Goal: Book appointment/travel/reservation

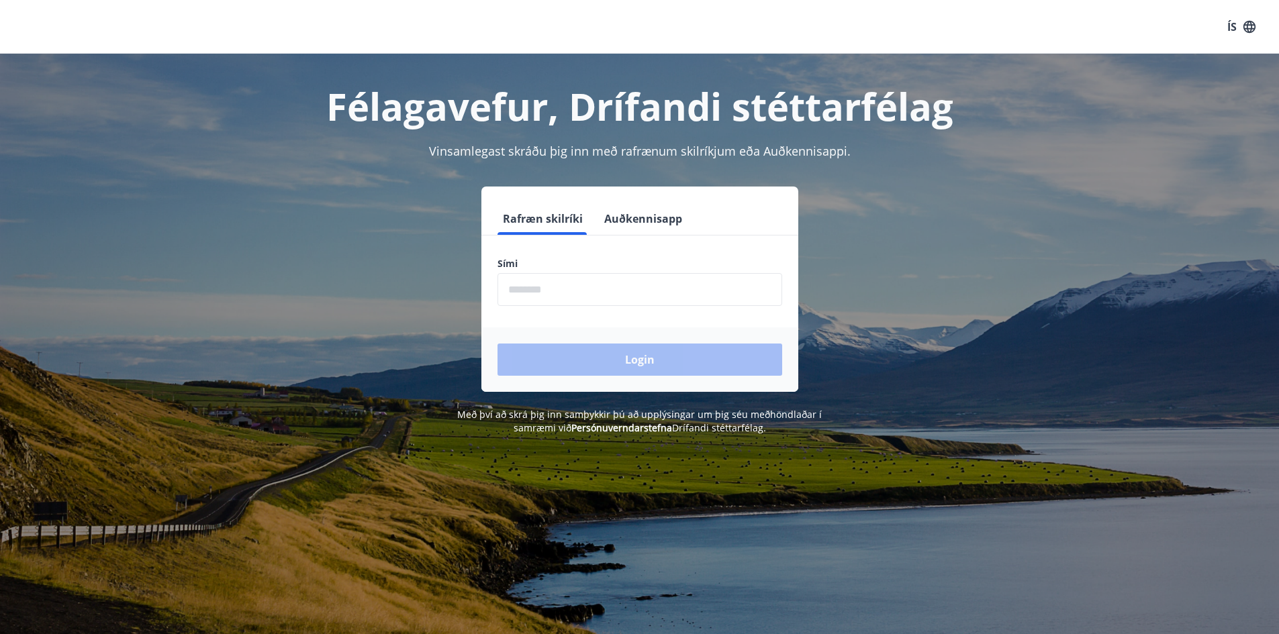
click at [689, 217] on div "Rafræn skilríki Auðkennisapp" at bounding box center [639, 219] width 317 height 32
click at [672, 219] on button "Auðkennisapp" at bounding box center [643, 219] width 89 height 32
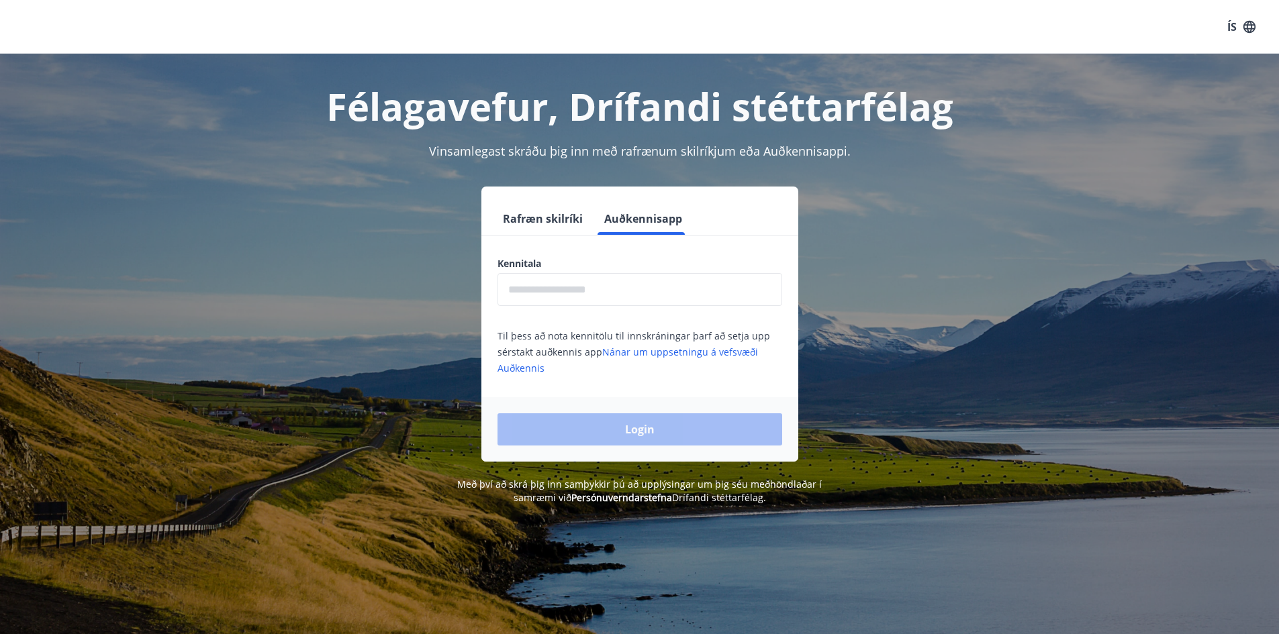
click at [569, 285] on input "text" at bounding box center [639, 289] width 285 height 33
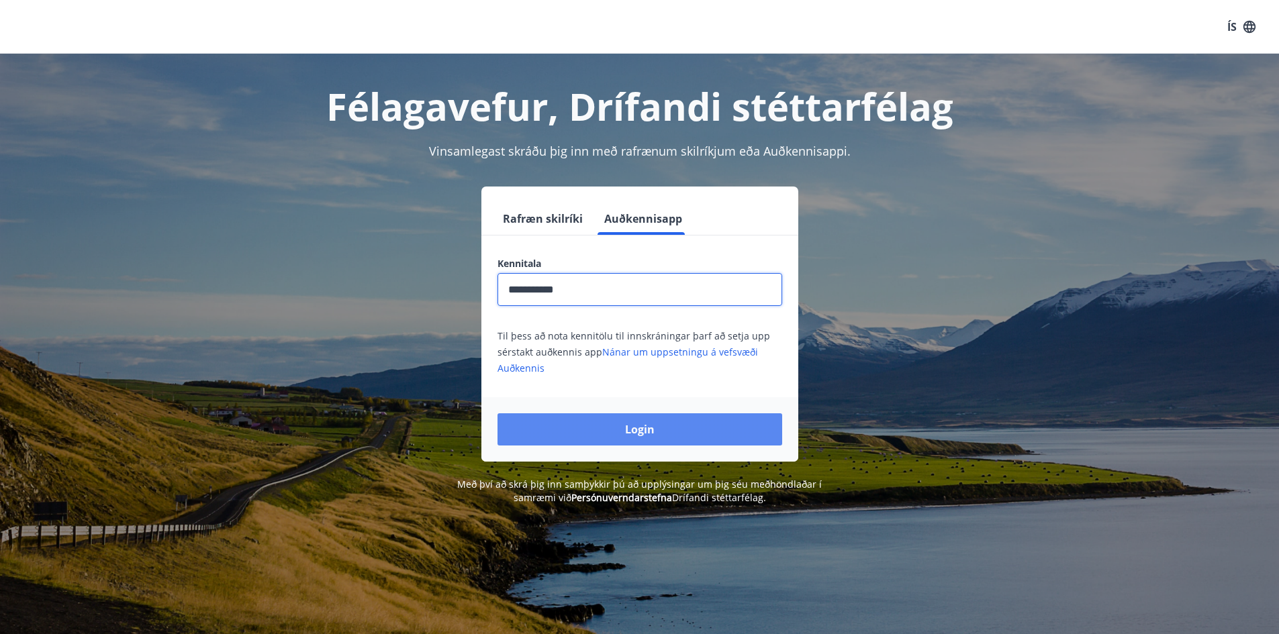
type input "**********"
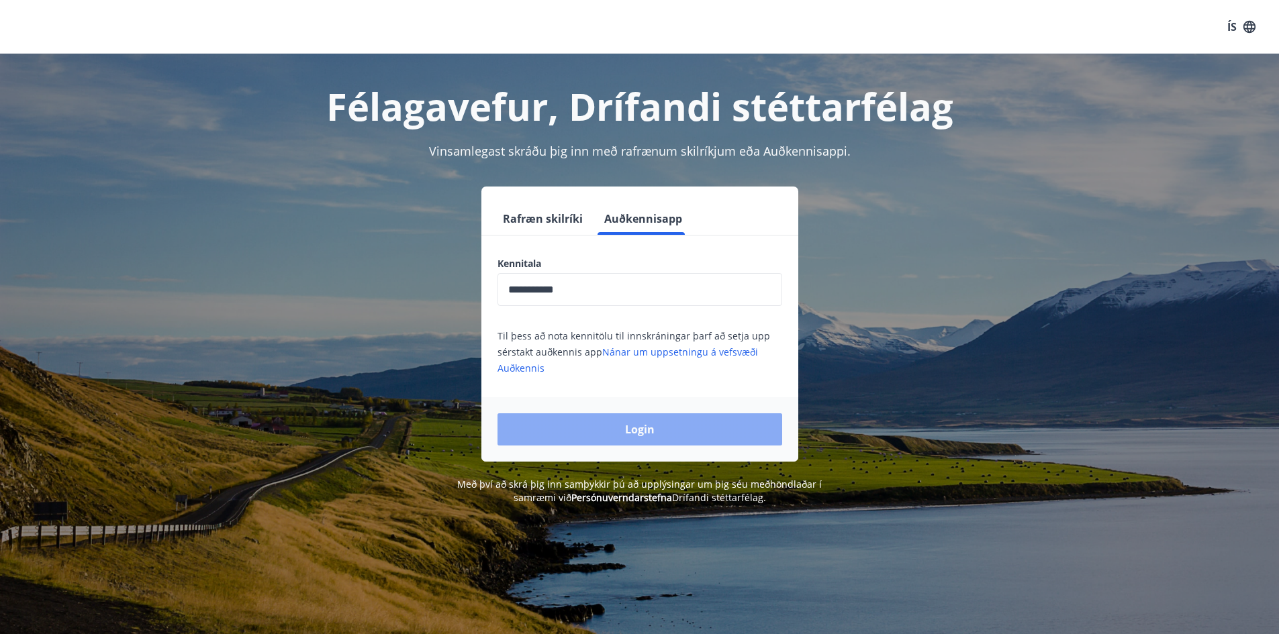
click at [649, 429] on button "Login" at bounding box center [639, 429] width 285 height 32
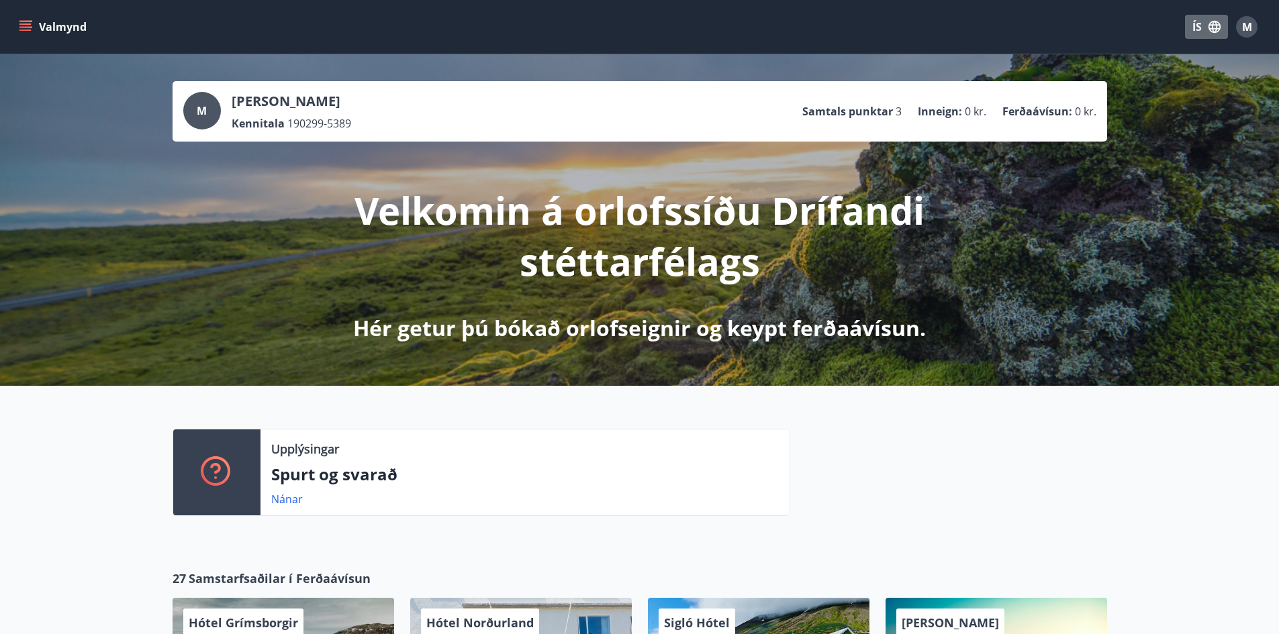
click at [1195, 26] on button "ÍS" at bounding box center [1206, 27] width 43 height 24
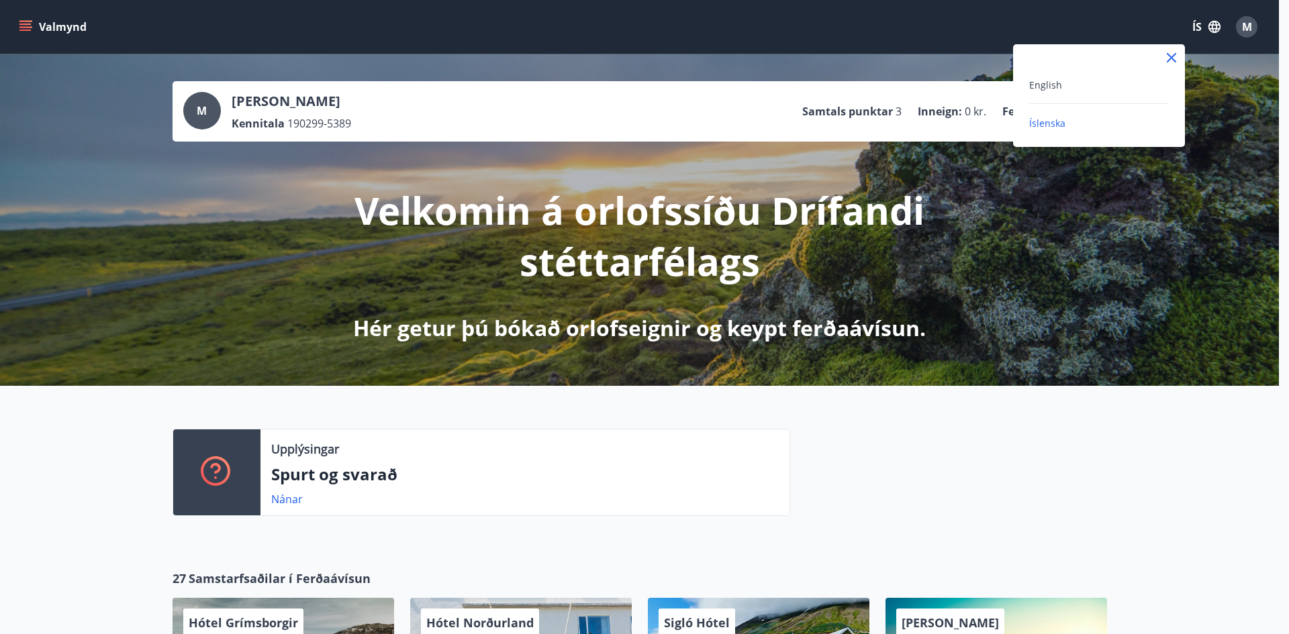
click at [1045, 80] on span "English" at bounding box center [1045, 85] width 33 height 13
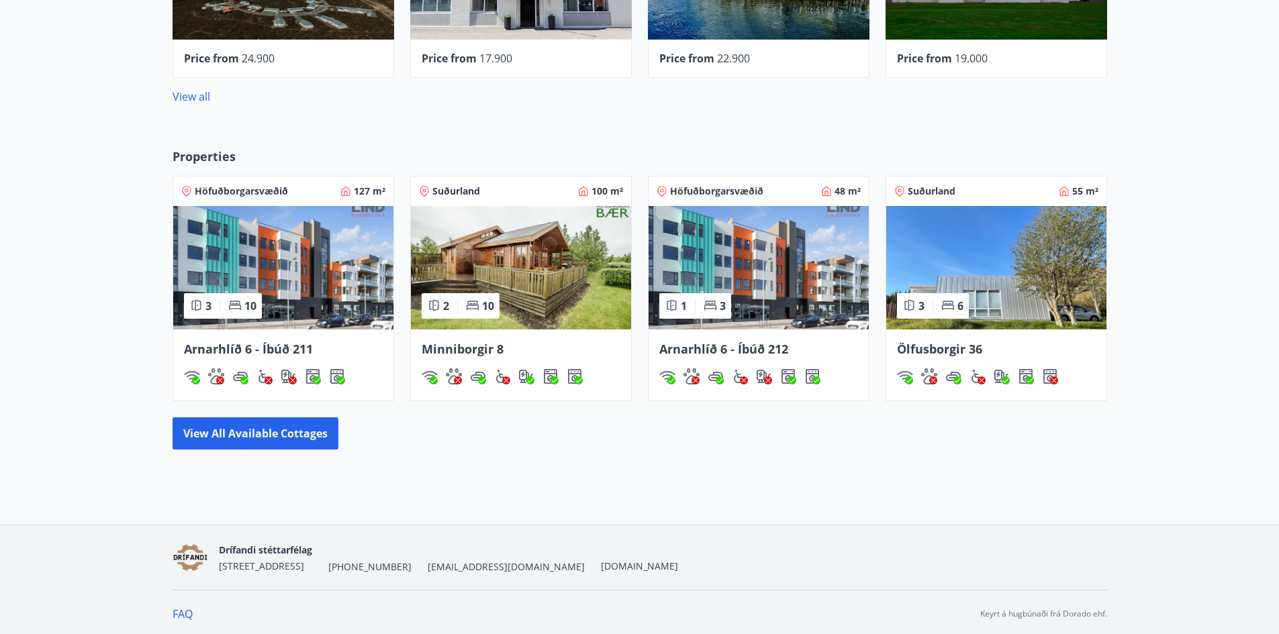
scroll to position [634, 0]
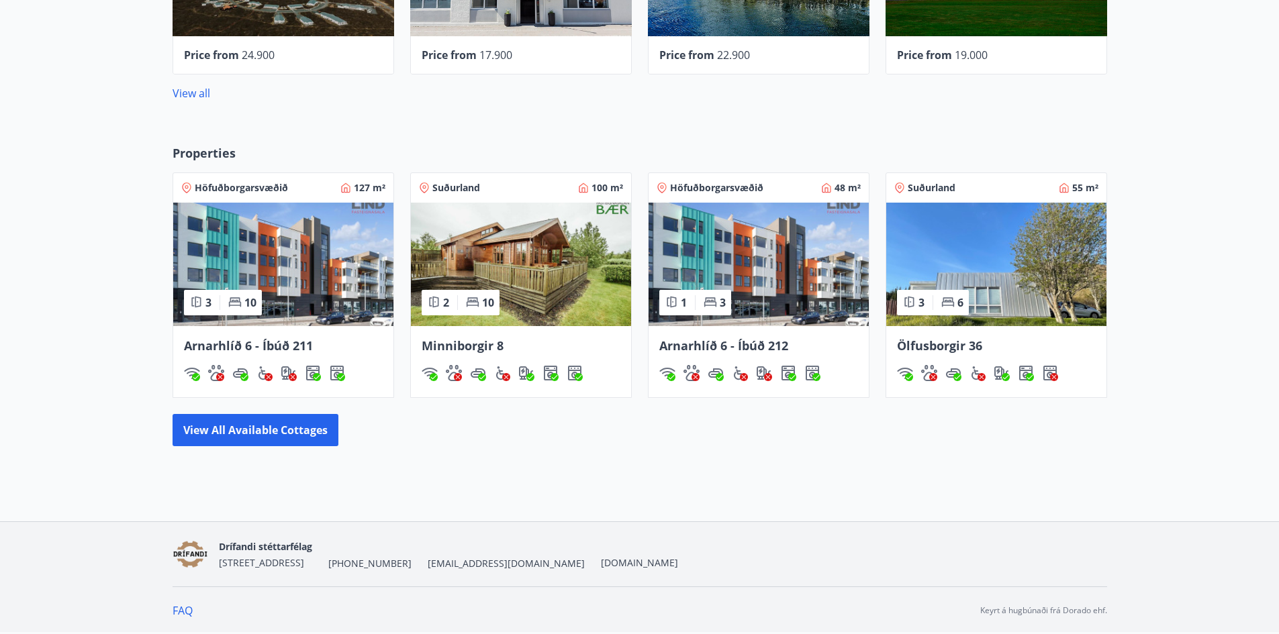
click at [713, 186] on span "Höfuðborgarsvæðið" at bounding box center [716, 187] width 93 height 13
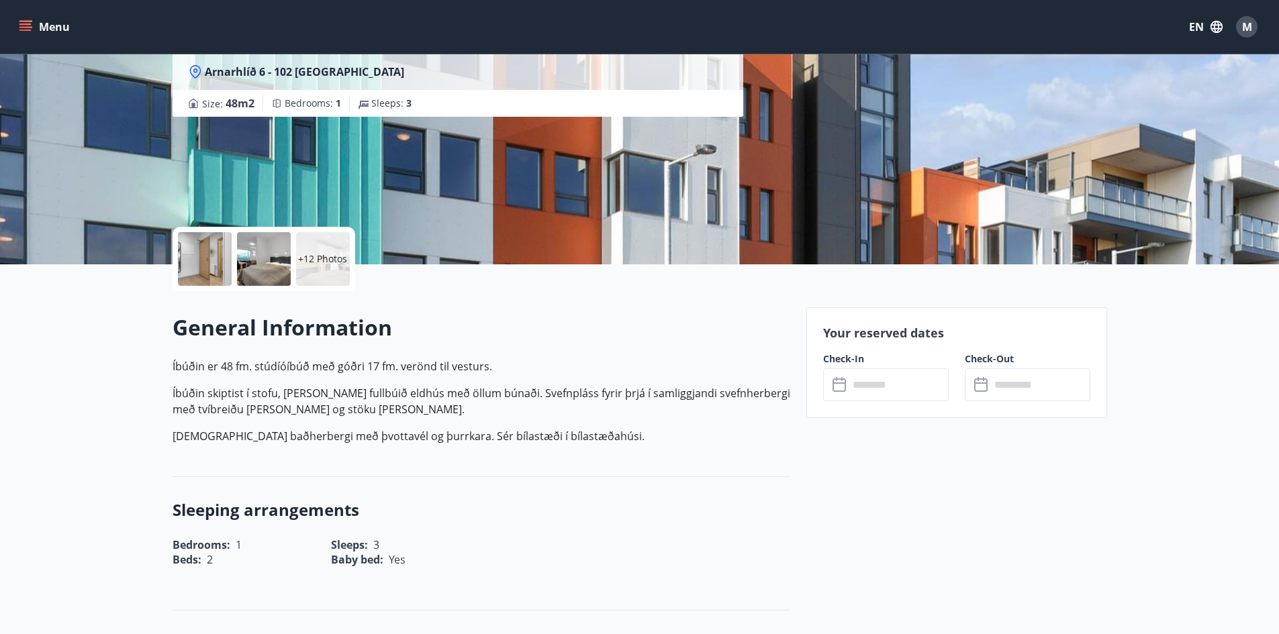
scroll to position [215, 0]
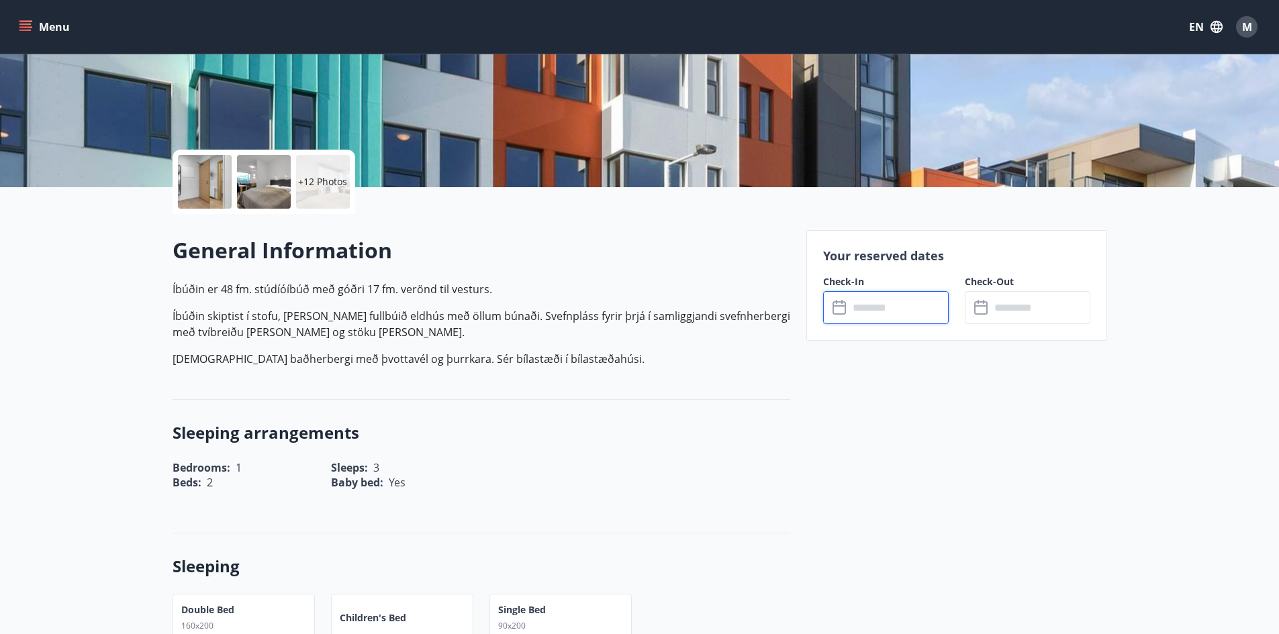
click at [899, 317] on input "text" at bounding box center [898, 307] width 100 height 33
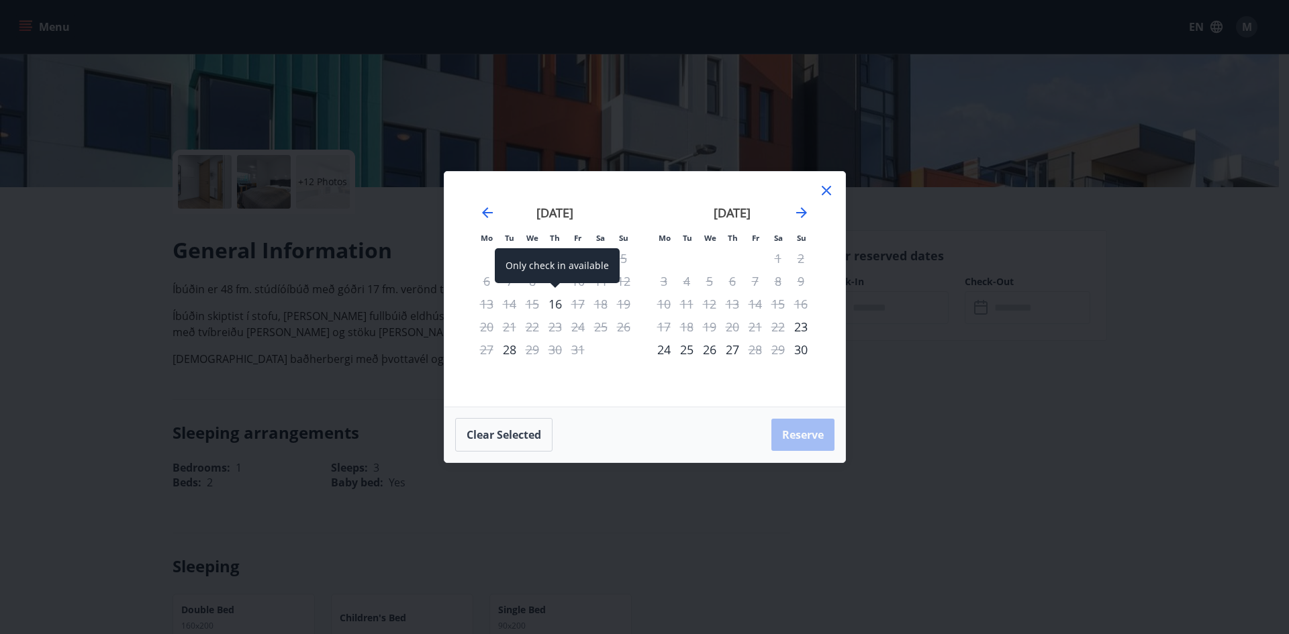
click at [555, 303] on div "16" at bounding box center [555, 304] width 23 height 23
click at [577, 305] on div "17" at bounding box center [577, 304] width 23 height 23
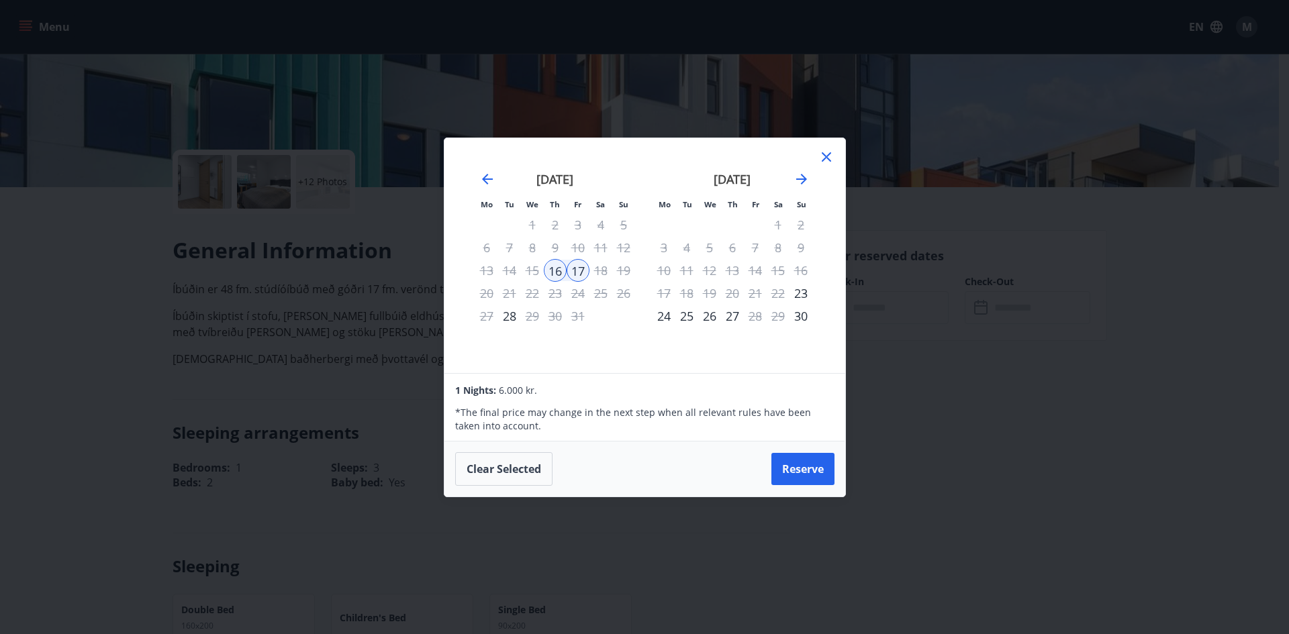
click at [607, 336] on div "October 2025 1 2 3 4 5 6 7 8 9 10 11 12 13 14 15 16 17 18 19 20 21 22 23 24 25 …" at bounding box center [554, 264] width 177 height 220
click at [518, 317] on div "28" at bounding box center [509, 316] width 23 height 23
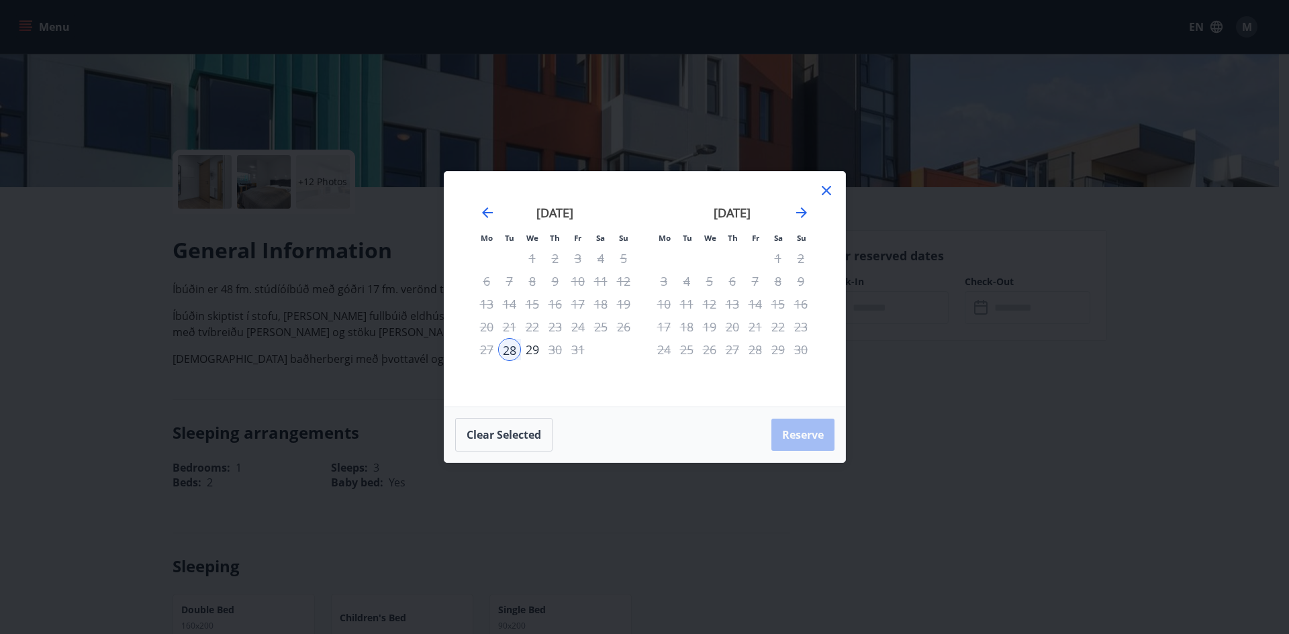
click at [627, 373] on div "October 2025 1 2 3 4 5 6 7 8 9 10 11 12 13 14 15 16 17 18 19 20 21 22 23 24 25 …" at bounding box center [554, 298] width 177 height 220
click at [518, 434] on button "Clear selected" at bounding box center [503, 435] width 97 height 34
click at [559, 303] on div "16" at bounding box center [555, 304] width 23 height 23
click at [581, 305] on div "17" at bounding box center [577, 304] width 23 height 23
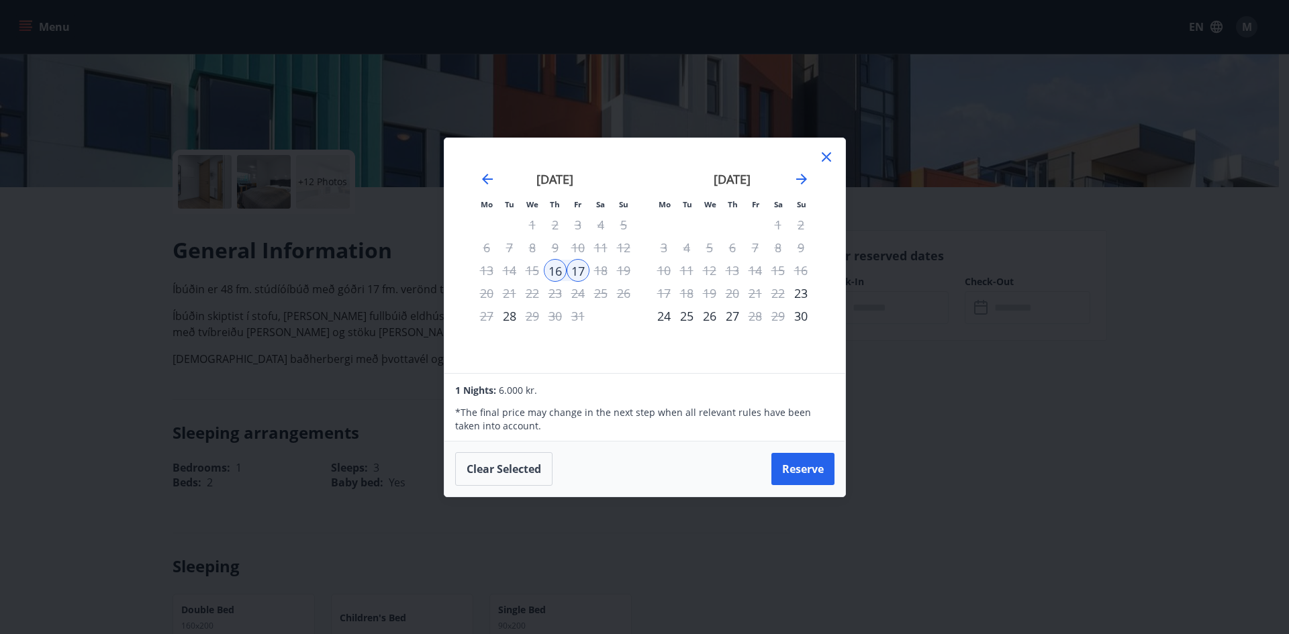
click at [823, 158] on icon at bounding box center [826, 157] width 16 height 16
